Goal: Task Accomplishment & Management: Manage account settings

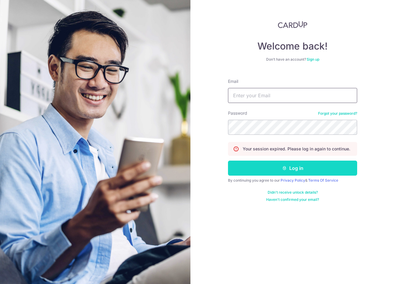
type input "[EMAIL_ADDRESS][DOMAIN_NAME]"
click at [335, 167] on button "Log in" at bounding box center [292, 168] width 129 height 15
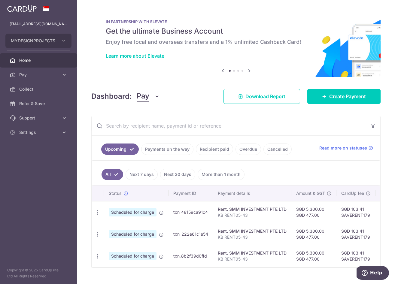
click at [251, 112] on div "× Pause Schedule Pause all future payments in this series Pause just this one p…" at bounding box center [236, 142] width 318 height 284
click at [212, 88] on div "Dashboard: Pay Pay Collect Download Report Create Payment" at bounding box center [235, 94] width 289 height 17
